Goal: Subscribe to service/newsletter

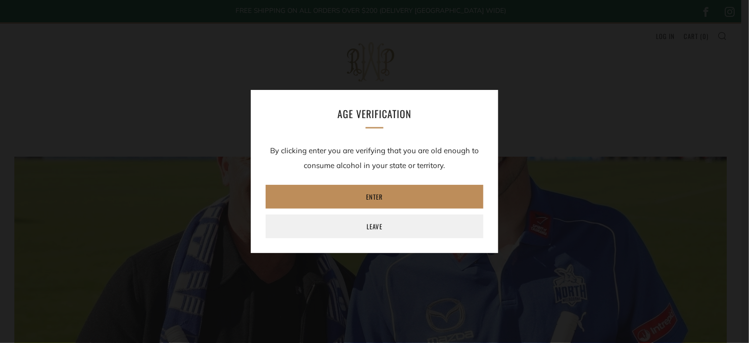
click at [405, 200] on link "Enter" at bounding box center [375, 197] width 218 height 24
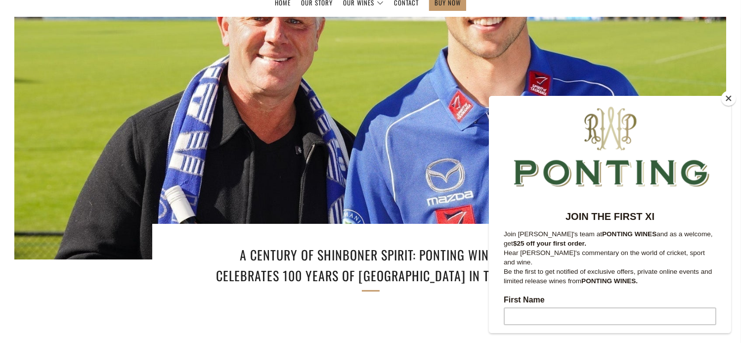
scroll to position [148, 0]
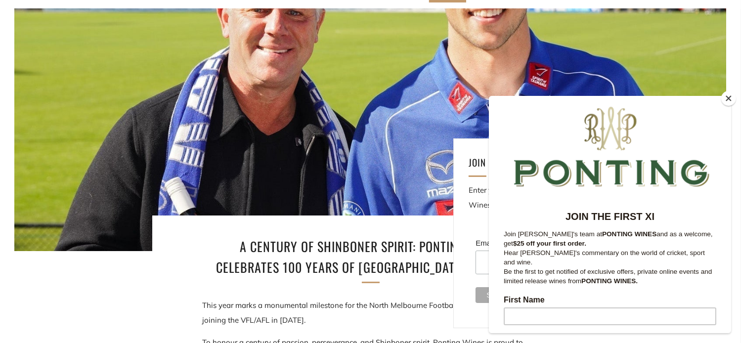
click at [731, 101] on button "Close" at bounding box center [729, 98] width 15 height 15
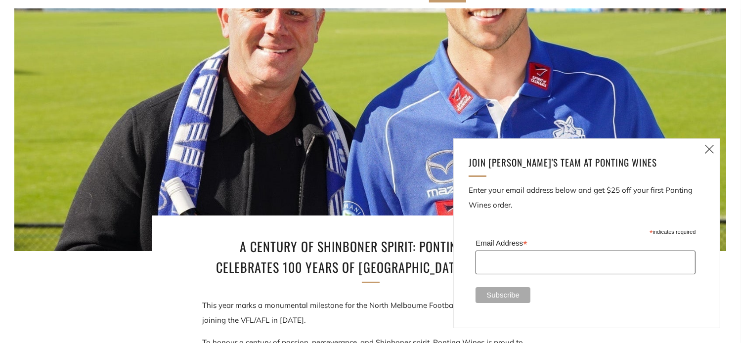
click at [520, 255] on input "Email Address *" at bounding box center [586, 263] width 220 height 24
type input "maxmclean16@gmail.com"
click at [508, 301] on input "Subscribe" at bounding box center [503, 295] width 55 height 16
click at [713, 148] on icon at bounding box center [710, 149] width 12 height 12
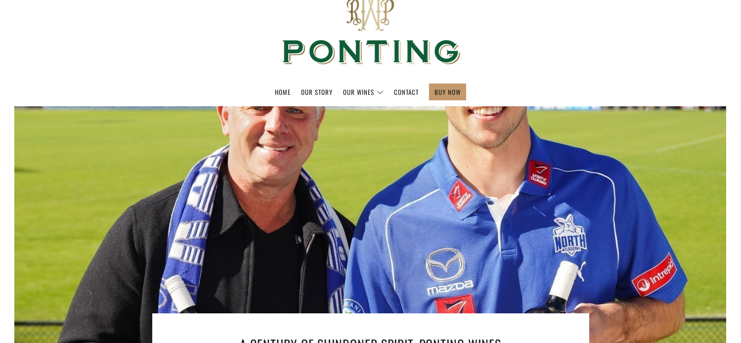
scroll to position [0, 0]
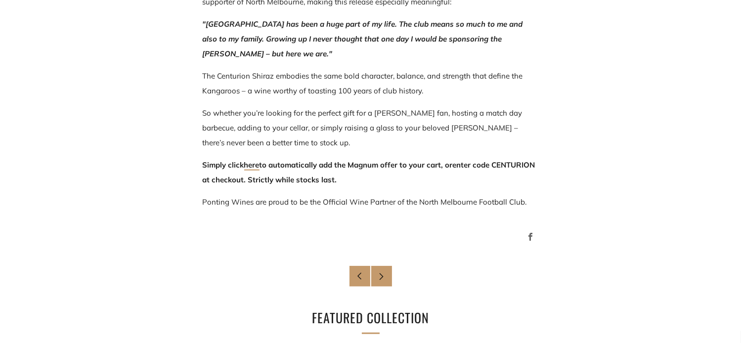
scroll to position [692, 0]
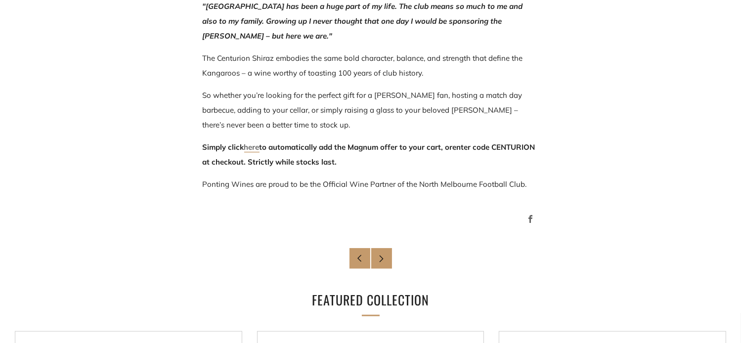
click at [258, 149] on link "here" at bounding box center [251, 147] width 15 height 10
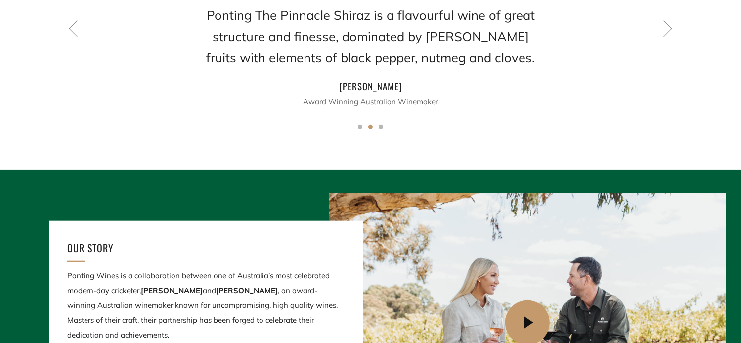
scroll to position [841, 0]
